Goal: Transaction & Acquisition: Purchase product/service

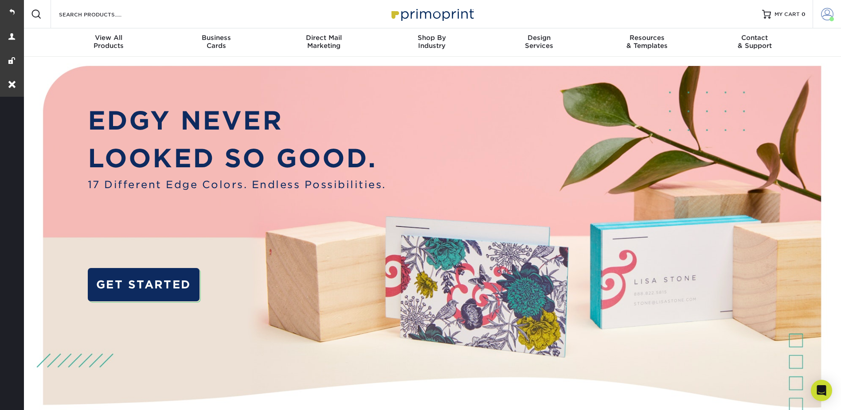
click at [831, 11] on span at bounding box center [827, 14] width 12 height 12
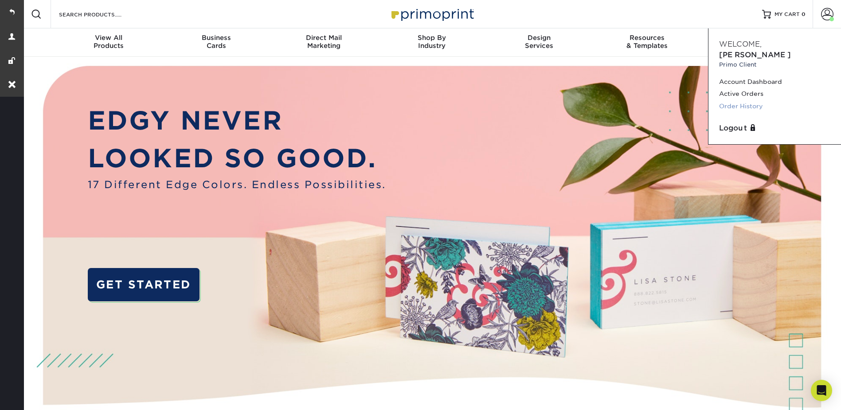
click at [737, 100] on link "Order History" at bounding box center [774, 106] width 111 height 12
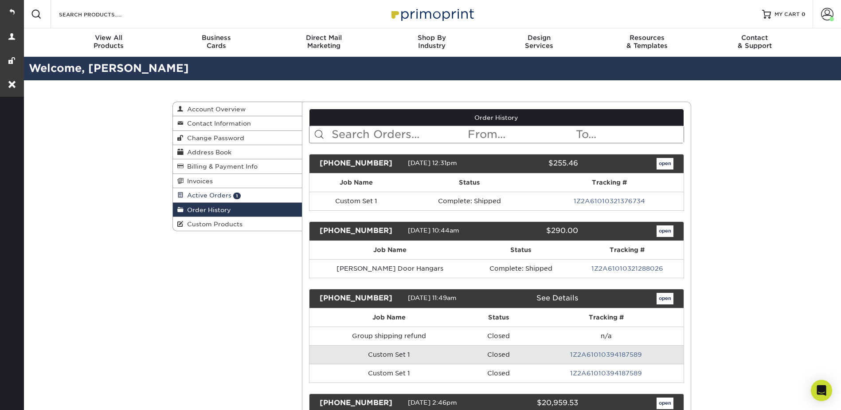
click at [215, 193] on span "Active Orders" at bounding box center [207, 194] width 48 height 7
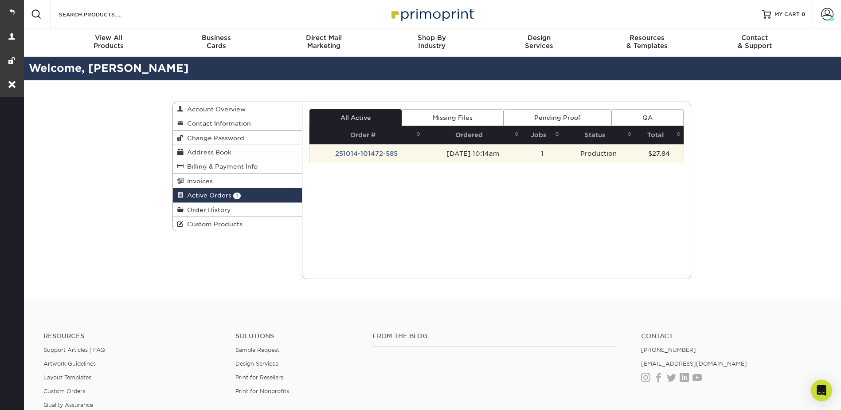
click at [371, 153] on td "251014-101472-585" at bounding box center [366, 153] width 114 height 19
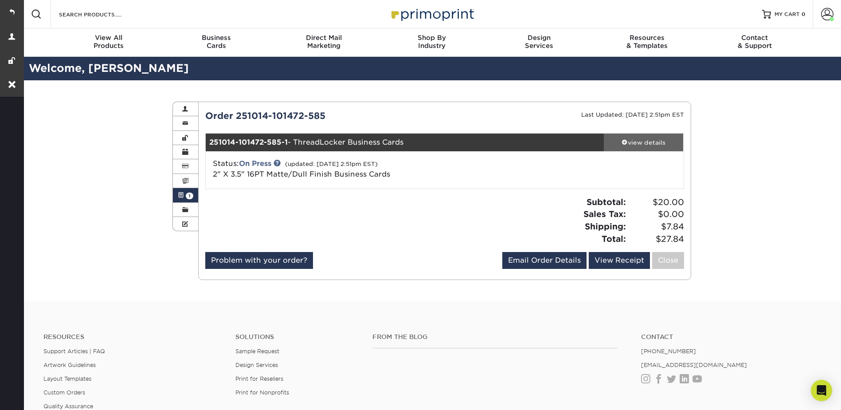
click at [647, 143] on div "view details" at bounding box center [644, 142] width 80 height 9
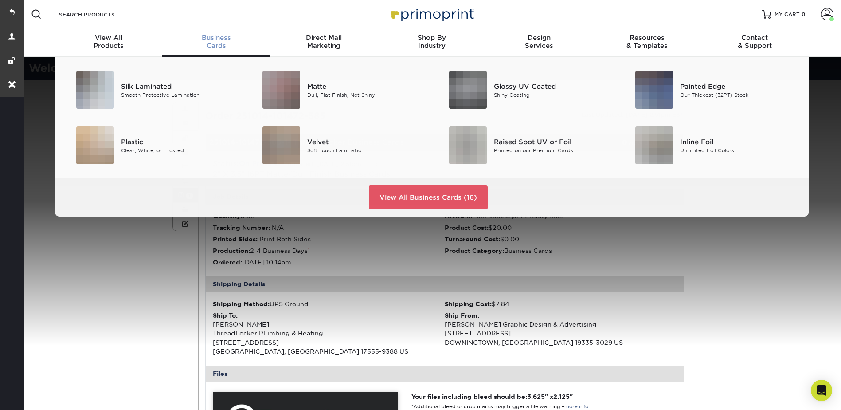
click at [215, 38] on span "Business" at bounding box center [216, 38] width 108 height 8
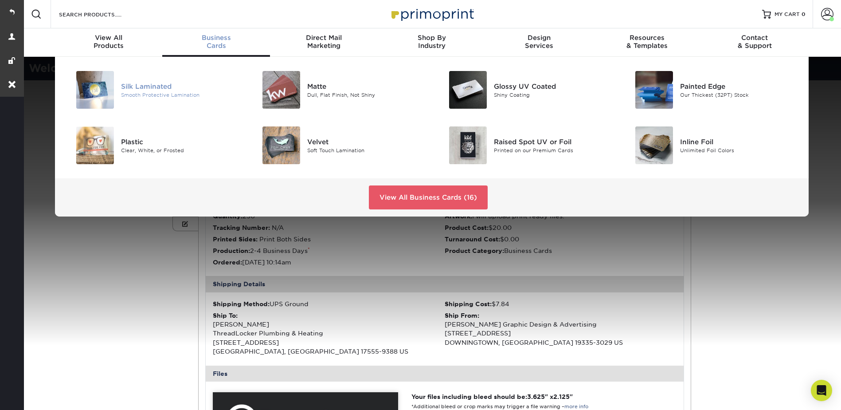
click at [164, 87] on div "Silk Laminated" at bounding box center [179, 86] width 117 height 10
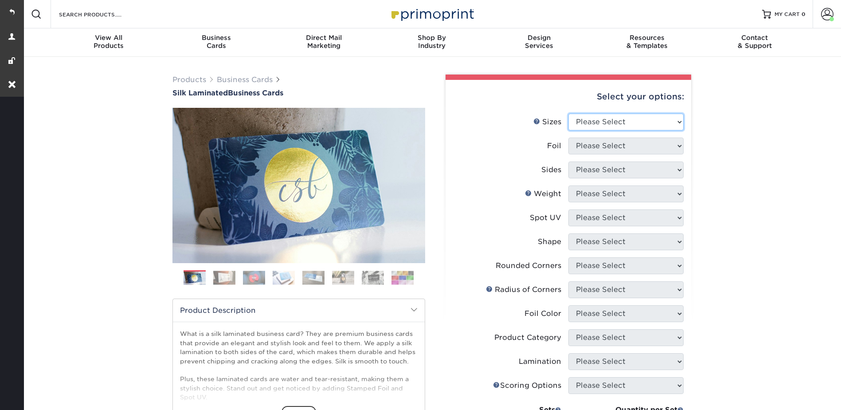
drag, startPoint x: 595, startPoint y: 114, endPoint x: 597, endPoint y: 128, distance: 14.0
click at [595, 114] on select "Please Select 1.5" x 3.5" - Mini 1.75" x 3.5" - Mini 2" x 2" - Square 2" x 3" -…" at bounding box center [625, 121] width 115 height 17
select select "2.00x3.50"
click at [568, 113] on select "Please Select 1.5" x 3.5" - Mini 1.75" x 3.5" - Mini 2" x 2" - Square 2" x 3" -…" at bounding box center [625, 121] width 115 height 17
drag, startPoint x: 579, startPoint y: 148, endPoint x: 582, endPoint y: 155, distance: 8.1
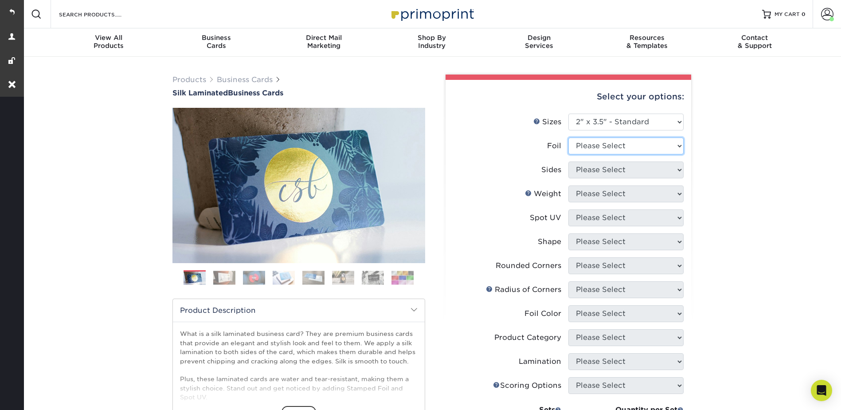
click at [579, 148] on select "Please Select Yes No" at bounding box center [625, 145] width 115 height 17
select select "1"
click at [568, 137] on select "Please Select Yes No" at bounding box center [625, 145] width 115 height 17
click at [584, 166] on select "Please Select Print Both Sides - Foil Both Sides Print Both Sides - Foil Front …" at bounding box center [625, 169] width 115 height 17
select select "34527644-b4fd-4ffb-9092-1318eefcd9d9"
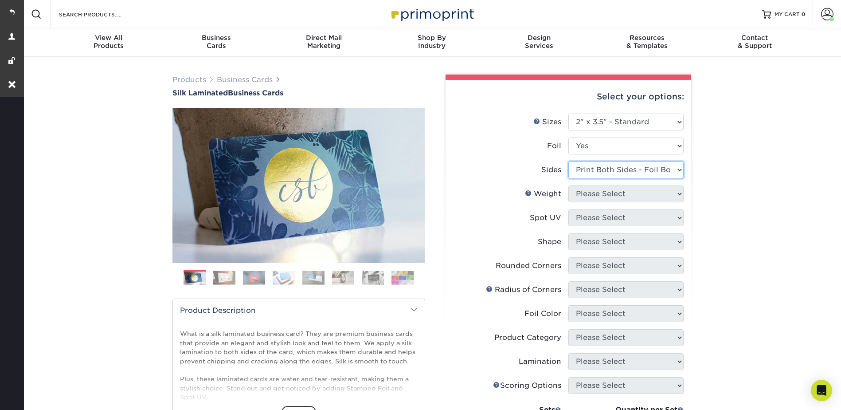
click at [568, 161] on select "Please Select Print Both Sides - Foil Both Sides Print Both Sides - Foil Front …" at bounding box center [625, 169] width 115 height 17
click at [585, 195] on select "Please Select 16PT" at bounding box center [625, 193] width 115 height 17
select select "16PT"
click at [568, 185] on select "Please Select 16PT" at bounding box center [625, 193] width 115 height 17
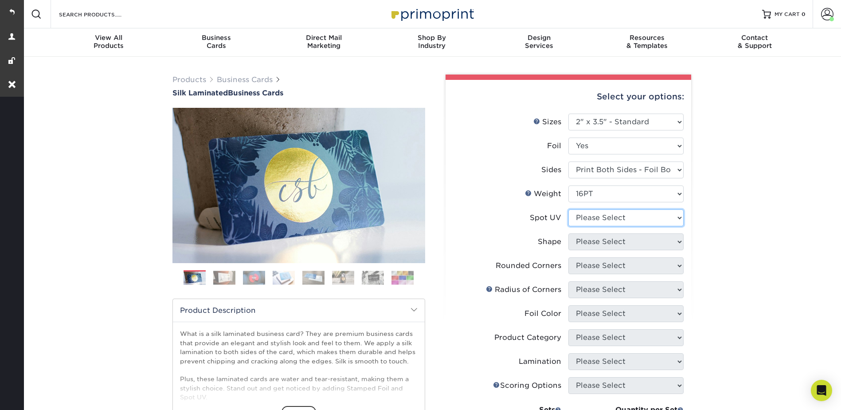
drag, startPoint x: 583, startPoint y: 217, endPoint x: 583, endPoint y: 227, distance: 9.8
click at [582, 217] on select "Please Select No Spot UV Front and Back (Both Sides) Front Only Back Only" at bounding box center [625, 217] width 115 height 17
select select "3"
click at [568, 209] on select "Please Select No Spot UV Front and Back (Both Sides) Front Only Back Only" at bounding box center [625, 217] width 115 height 17
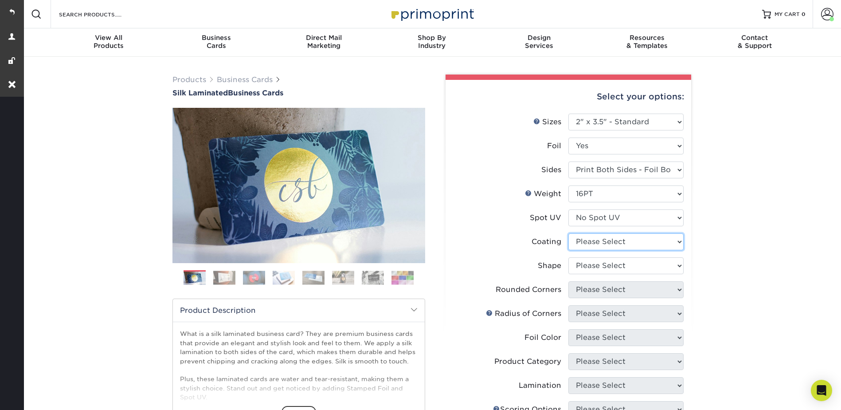
click at [582, 243] on select at bounding box center [625, 241] width 115 height 17
select select "3e7618de-abca-4bda-9f97-8b9129e913d8"
click at [568, 233] on select at bounding box center [625, 241] width 115 height 17
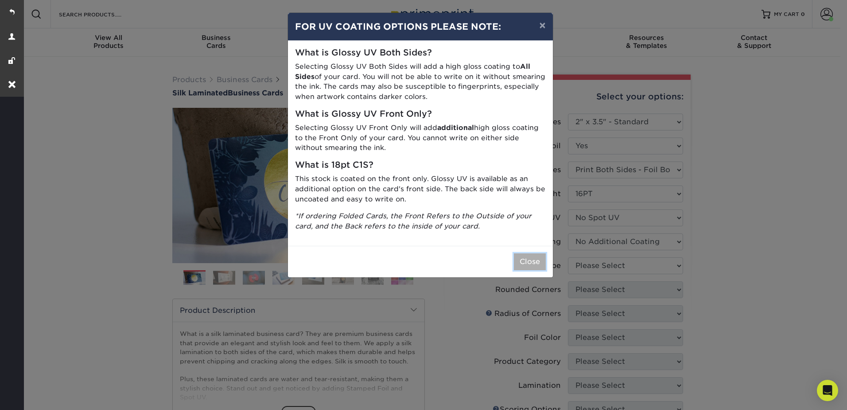
click at [541, 261] on button "Close" at bounding box center [530, 261] width 32 height 17
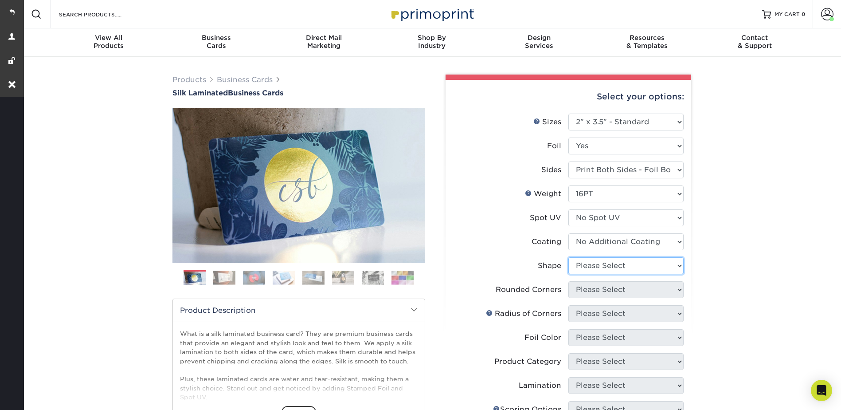
click at [581, 258] on select "Please Select Standard" at bounding box center [625, 265] width 115 height 17
select select "standard"
click at [568, 257] on select "Please Select Standard" at bounding box center [625, 265] width 115 height 17
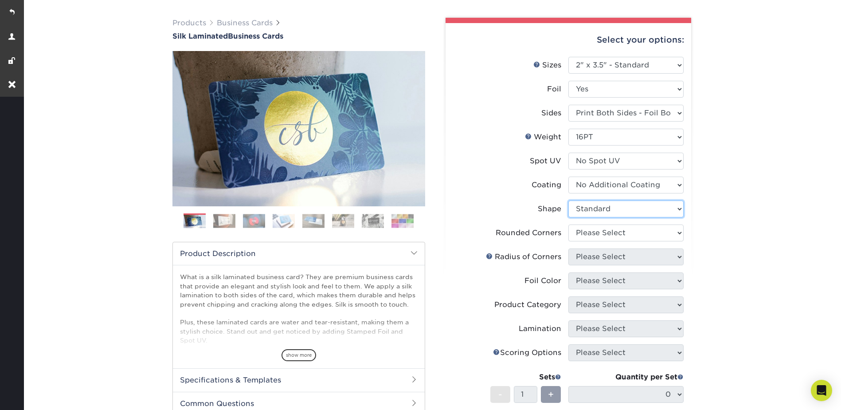
scroll to position [177, 0]
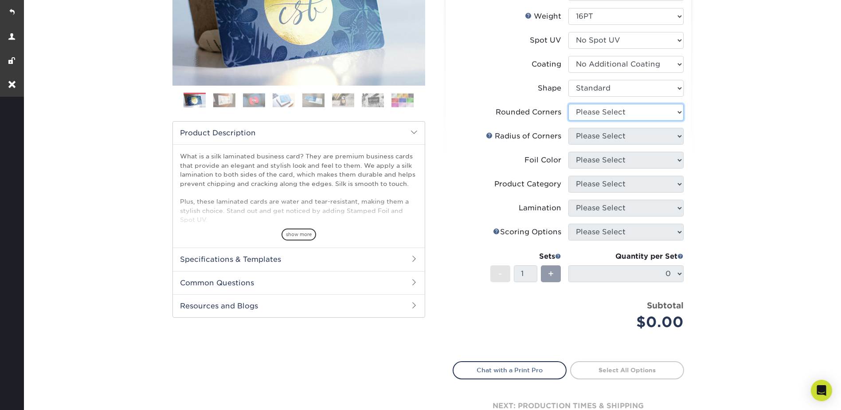
click at [593, 109] on select "Please Select Yes - Round 2 Corners Yes - Round 4 Corners No" at bounding box center [625, 112] width 115 height 17
select select "0"
click at [568, 104] on select "Please Select Yes - Round 2 Corners Yes - Round 4 Corners No" at bounding box center [625, 112] width 115 height 17
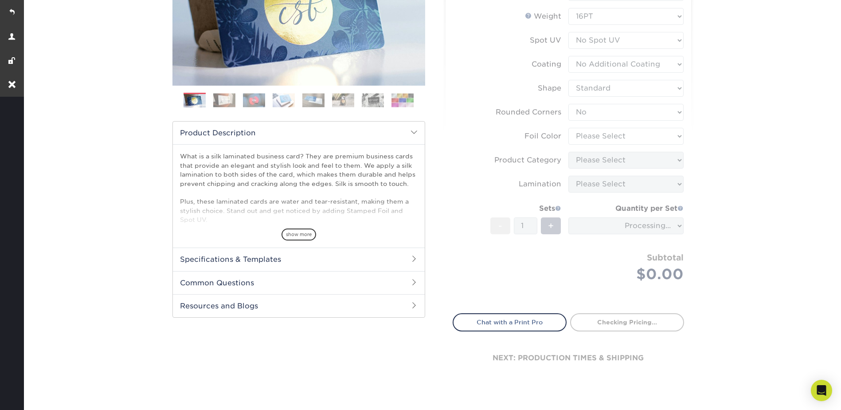
click at [585, 133] on form "Sizes Help Sizes Please Select 1.5" x 3.5" - Mini 1.75" x 3.5" - Mini 2" x 2" -…" at bounding box center [567, 119] width 231 height 367
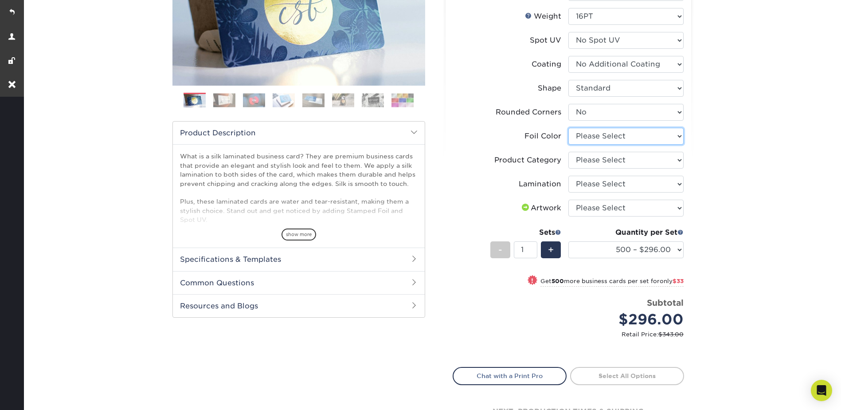
drag, startPoint x: 586, startPoint y: 135, endPoint x: 589, endPoint y: 140, distance: 5.8
click at [586, 135] on select "Please Select Silver Foil Black Foil Blue Foil Copper Foil Gold Foil Red Foil R…" at bounding box center [625, 136] width 115 height 17
select select "acffa4a5-22f9-4585-ba3f-0adaa54b8c85"
click at [568, 128] on select "Please Select Silver Foil Black Foil Blue Foil Copper Foil Gold Foil Red Foil R…" at bounding box center [625, 136] width 115 height 17
drag, startPoint x: 583, startPoint y: 159, endPoint x: 592, endPoint y: 170, distance: 13.9
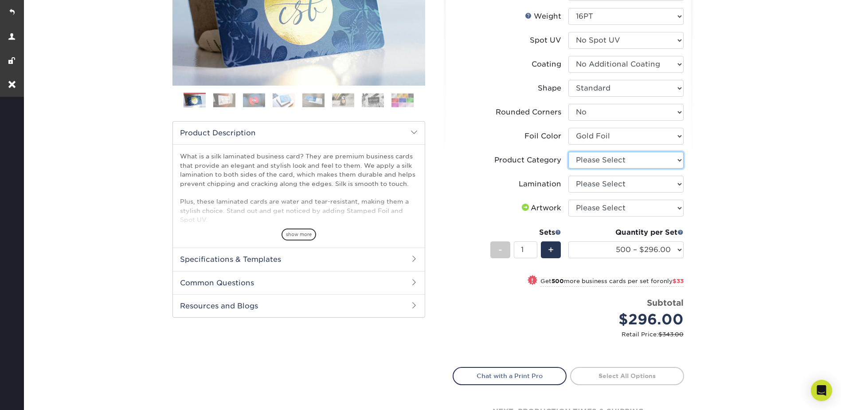
click at [583, 159] on select "Please Select Business Cards" at bounding box center [625, 160] width 115 height 17
select select "3b5148f1-0588-4f88-a218-97bcfdce65c1"
click at [568, 152] on select "Please Select Business Cards" at bounding box center [625, 160] width 115 height 17
click at [588, 183] on select "Please Select Silk" at bounding box center [625, 184] width 115 height 17
select select "ccacb42f-45f7-42d3-bbd3-7c8421cf37f0"
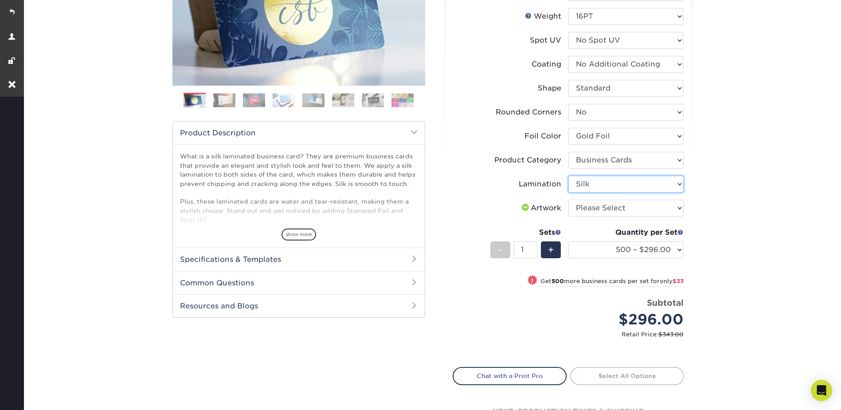
click at [568, 176] on select "Please Select Silk" at bounding box center [625, 184] width 115 height 17
click at [584, 207] on select "Please Select I will upload files I need a design - $100" at bounding box center [625, 207] width 115 height 17
select select "upload"
click at [568, 199] on select "Please Select I will upload files I need a design - $100" at bounding box center [625, 207] width 115 height 17
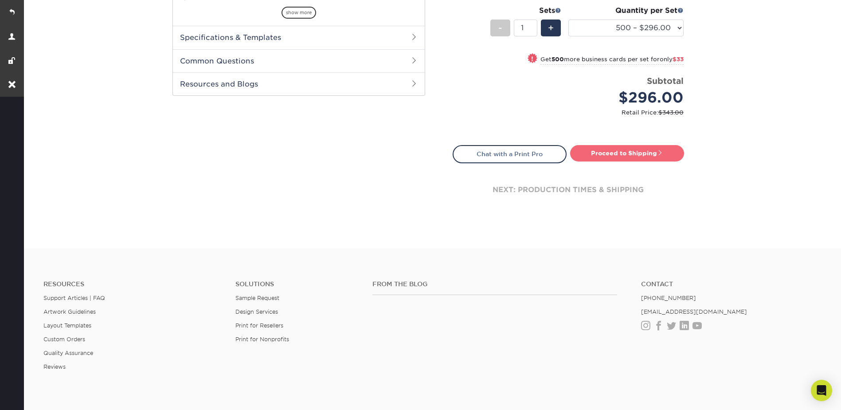
click at [615, 159] on link "Proceed to Shipping" at bounding box center [627, 153] width 114 height 16
type input "Set 1"
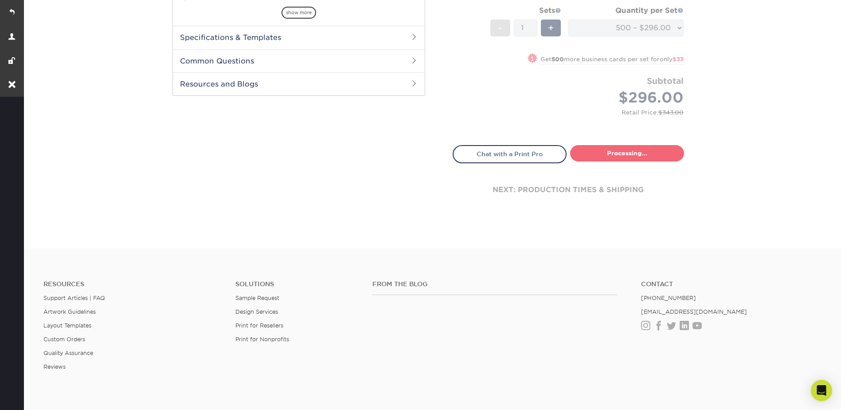
select select "9ffe56ee-2d29-49ce-80e7-1340f34d96f1"
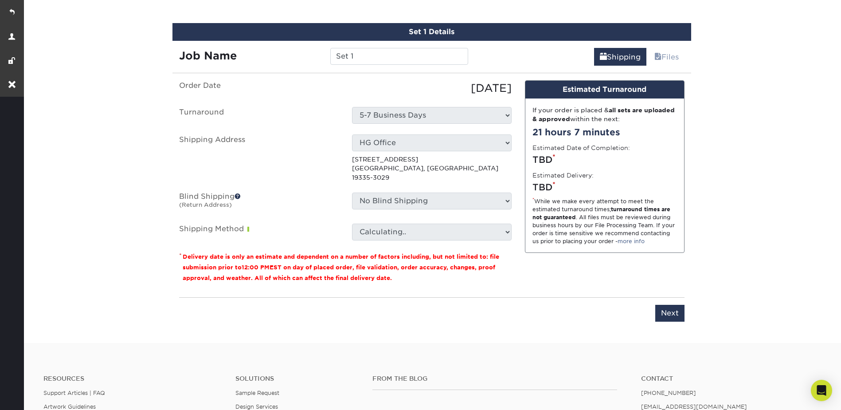
scroll to position [568, 0]
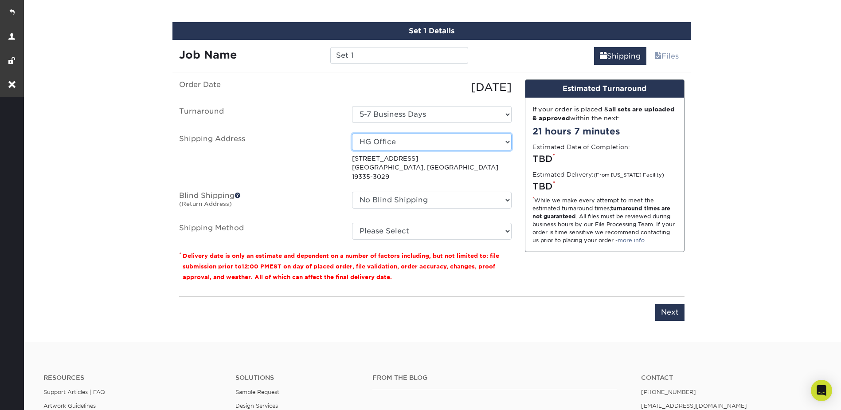
click at [382, 138] on select "Select One ACC New Address AI Research Inc Alternate Construction Concepts APCS…" at bounding box center [432, 141] width 160 height 17
select select "282732"
